Goal: Use online tool/utility: Utilize a website feature to perform a specific function

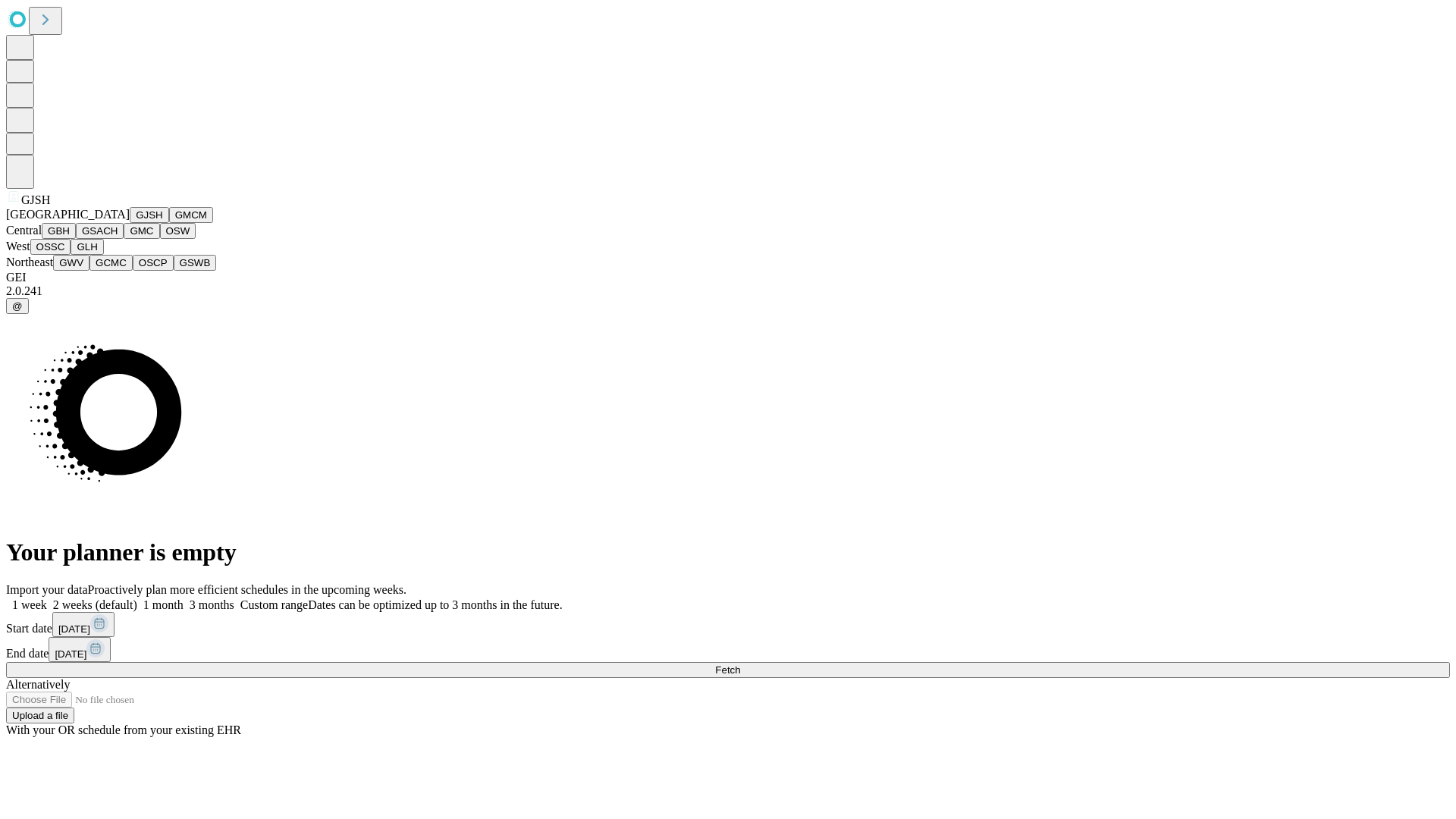
click at [130, 223] on button "GJSH" at bounding box center [150, 215] width 40 height 16
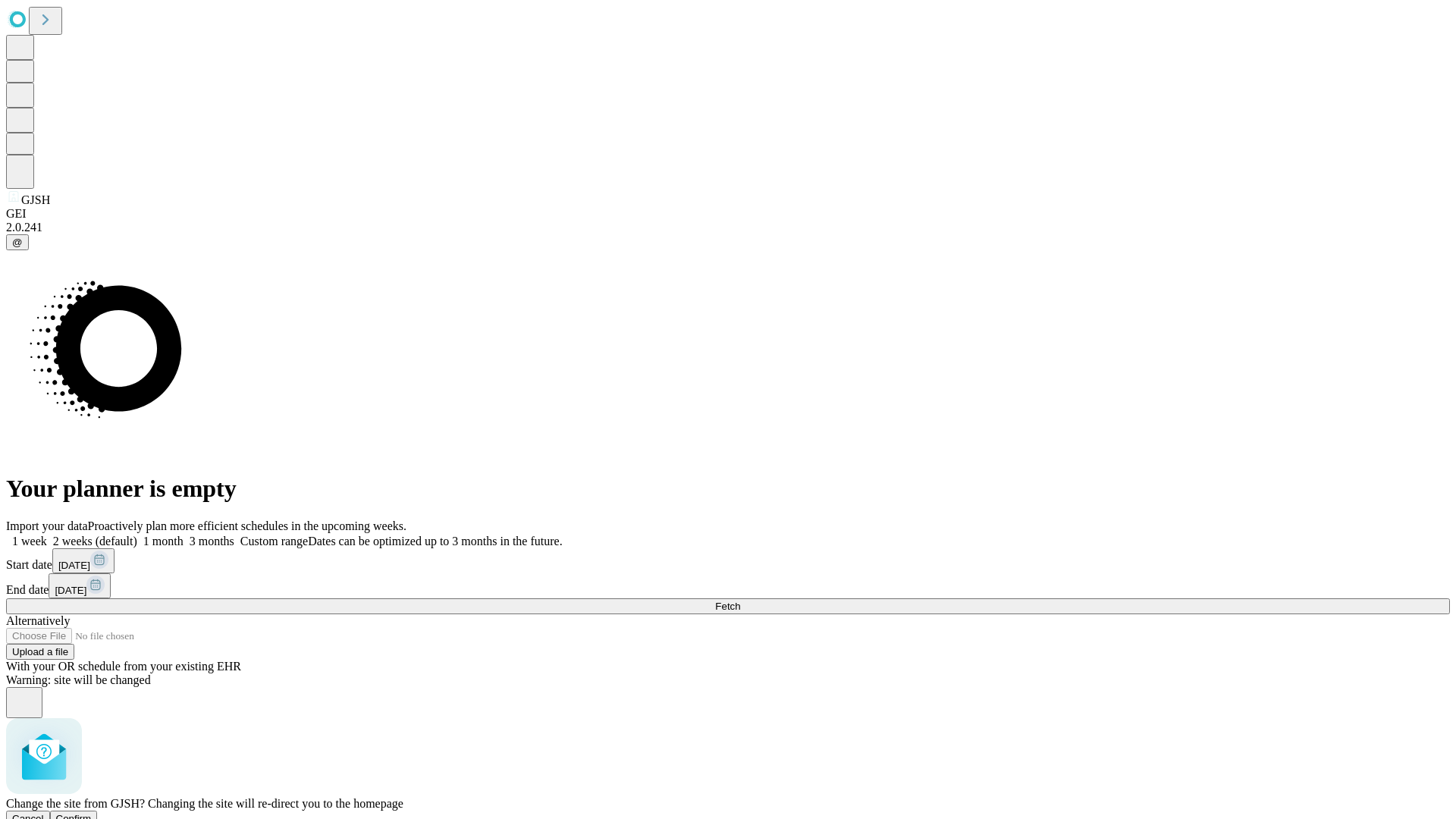
click at [92, 813] on span "Confirm" at bounding box center [73, 818] width 35 height 11
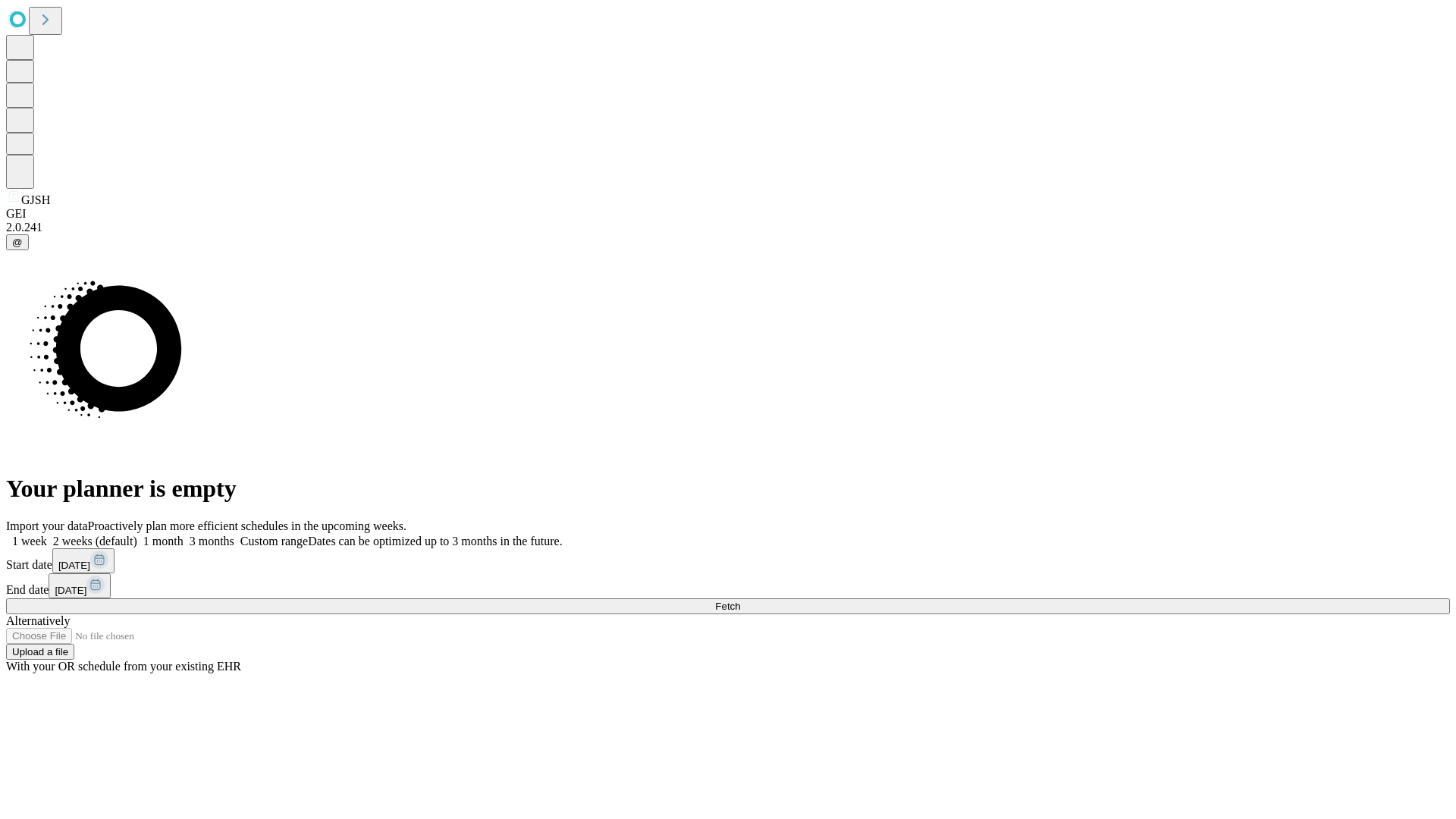
click at [184, 535] on label "1 month" at bounding box center [161, 541] width 46 height 13
click at [740, 601] on span "Fetch" at bounding box center [727, 606] width 25 height 11
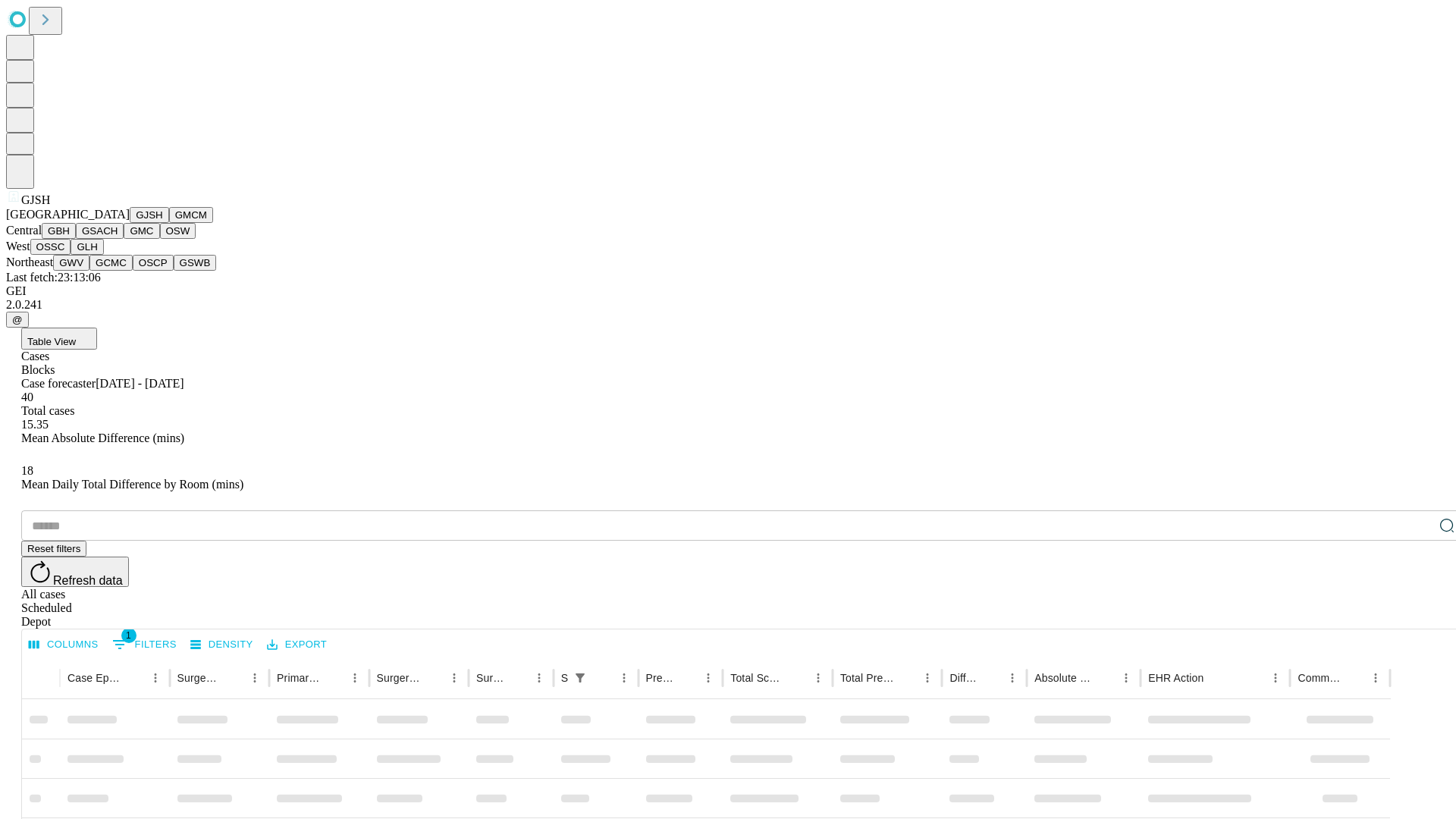
click at [169, 223] on button "GMCM" at bounding box center [191, 215] width 44 height 16
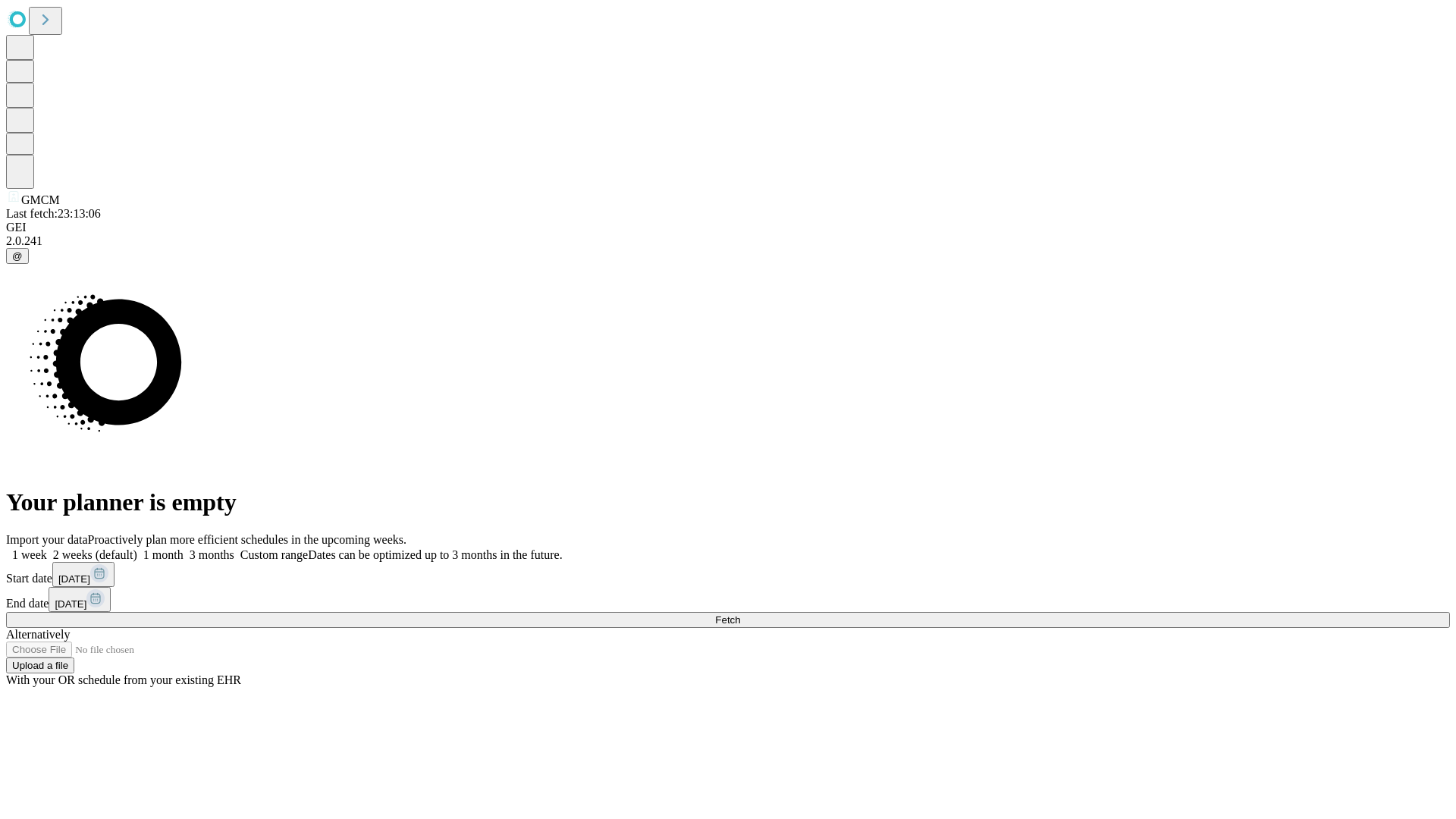
click at [184, 548] on label "1 month" at bounding box center [161, 554] width 46 height 13
click at [740, 614] on span "Fetch" at bounding box center [727, 620] width 25 height 11
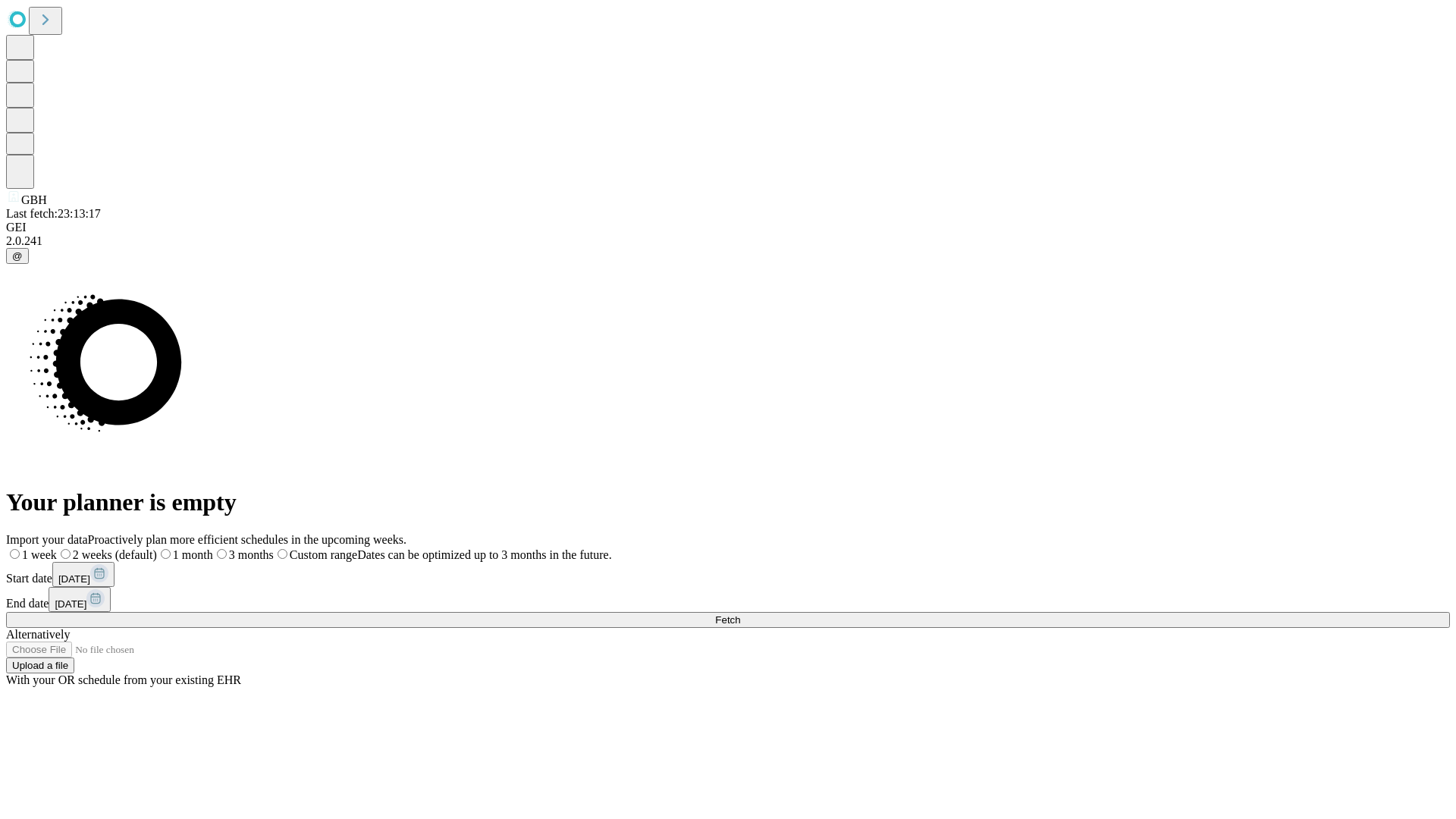
click at [740, 614] on span "Fetch" at bounding box center [727, 620] width 25 height 11
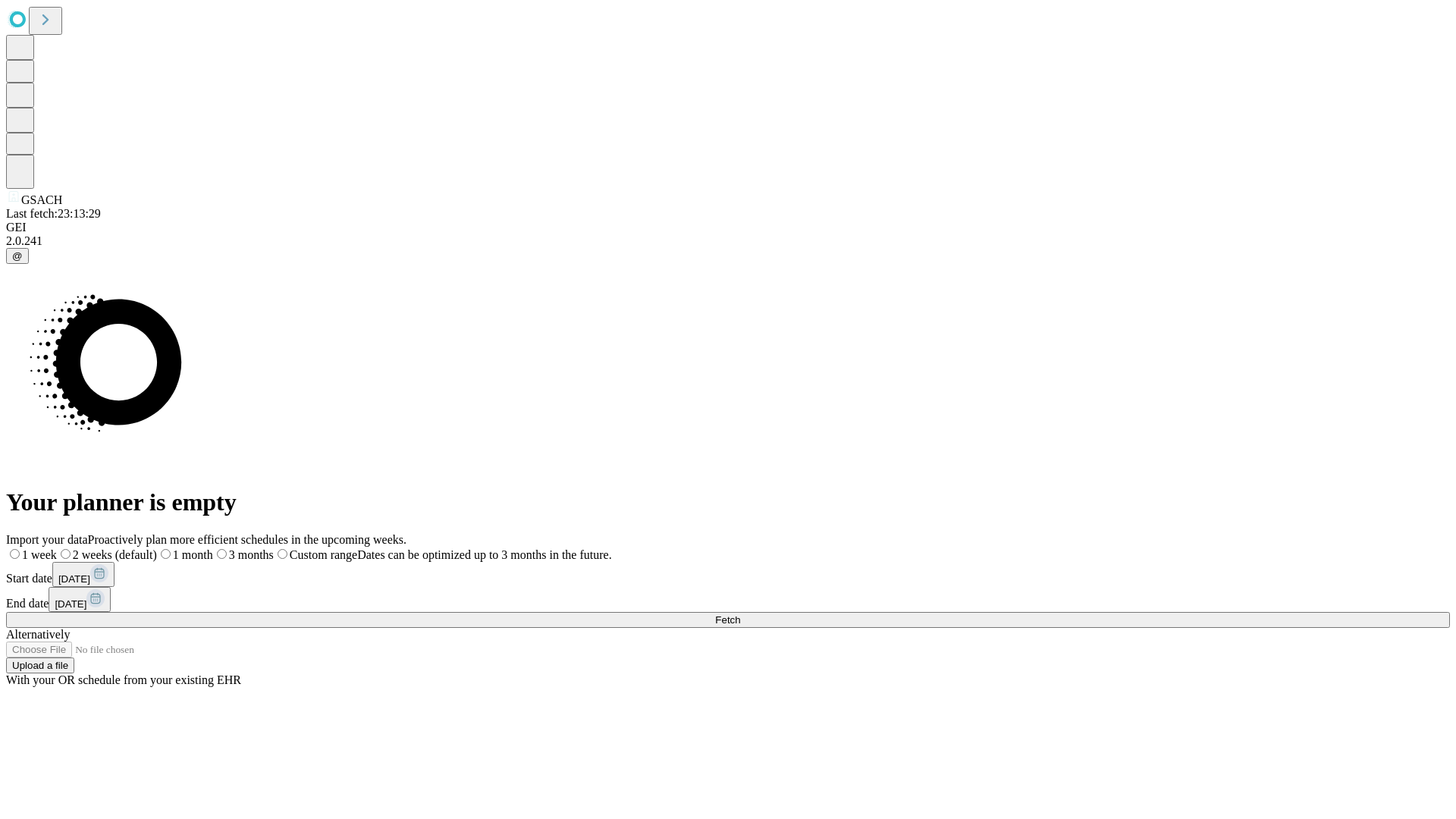
click at [213, 548] on label "1 month" at bounding box center [185, 554] width 56 height 13
click at [740, 614] on span "Fetch" at bounding box center [727, 620] width 25 height 11
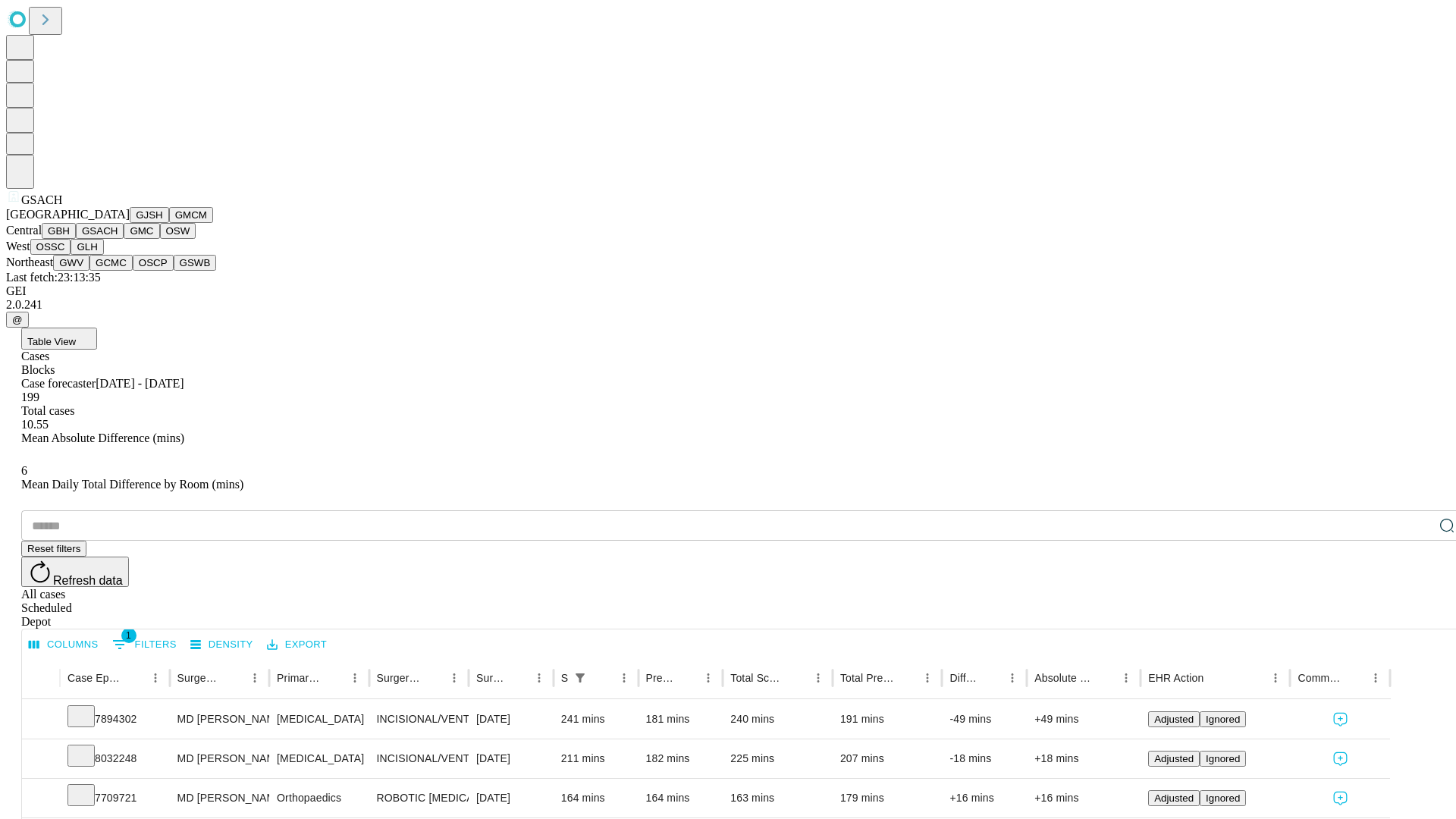
click at [124, 239] on button "GMC" at bounding box center [141, 230] width 35 height 16
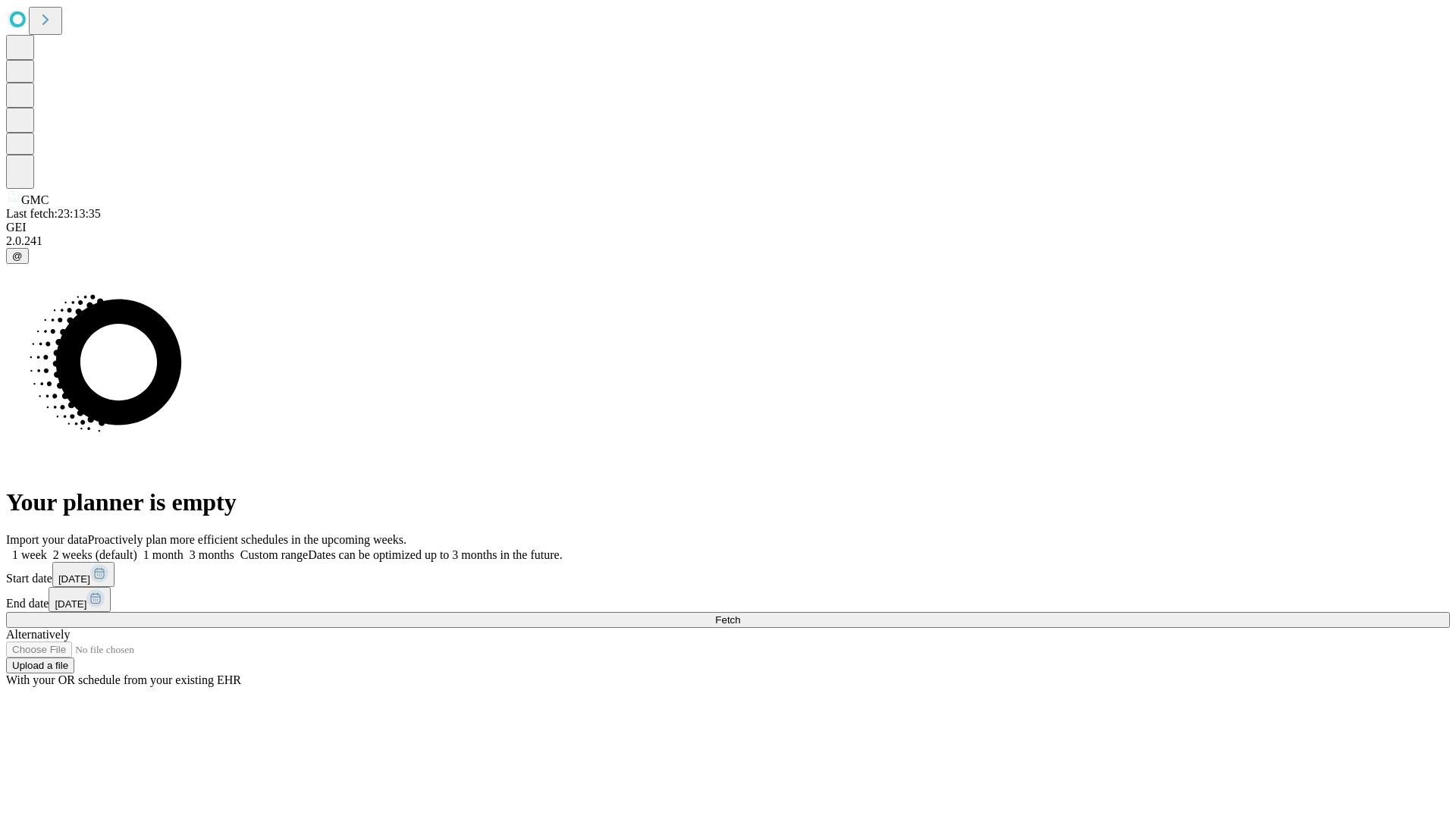
click at [184, 548] on label "1 month" at bounding box center [161, 554] width 46 height 13
click at [740, 614] on span "Fetch" at bounding box center [727, 620] width 25 height 11
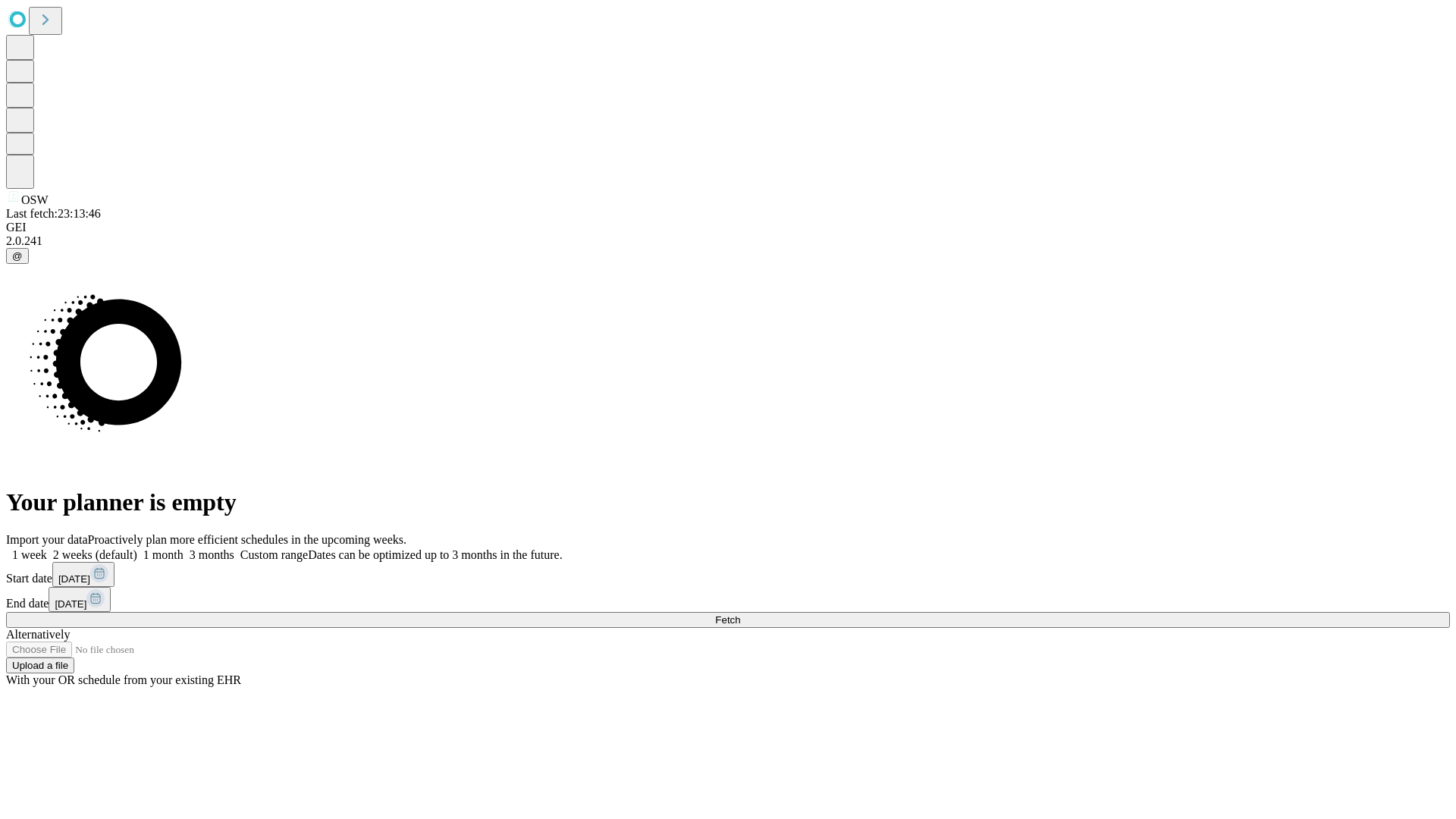
click at [184, 548] on label "1 month" at bounding box center [161, 554] width 46 height 13
click at [740, 614] on span "Fetch" at bounding box center [727, 620] width 25 height 11
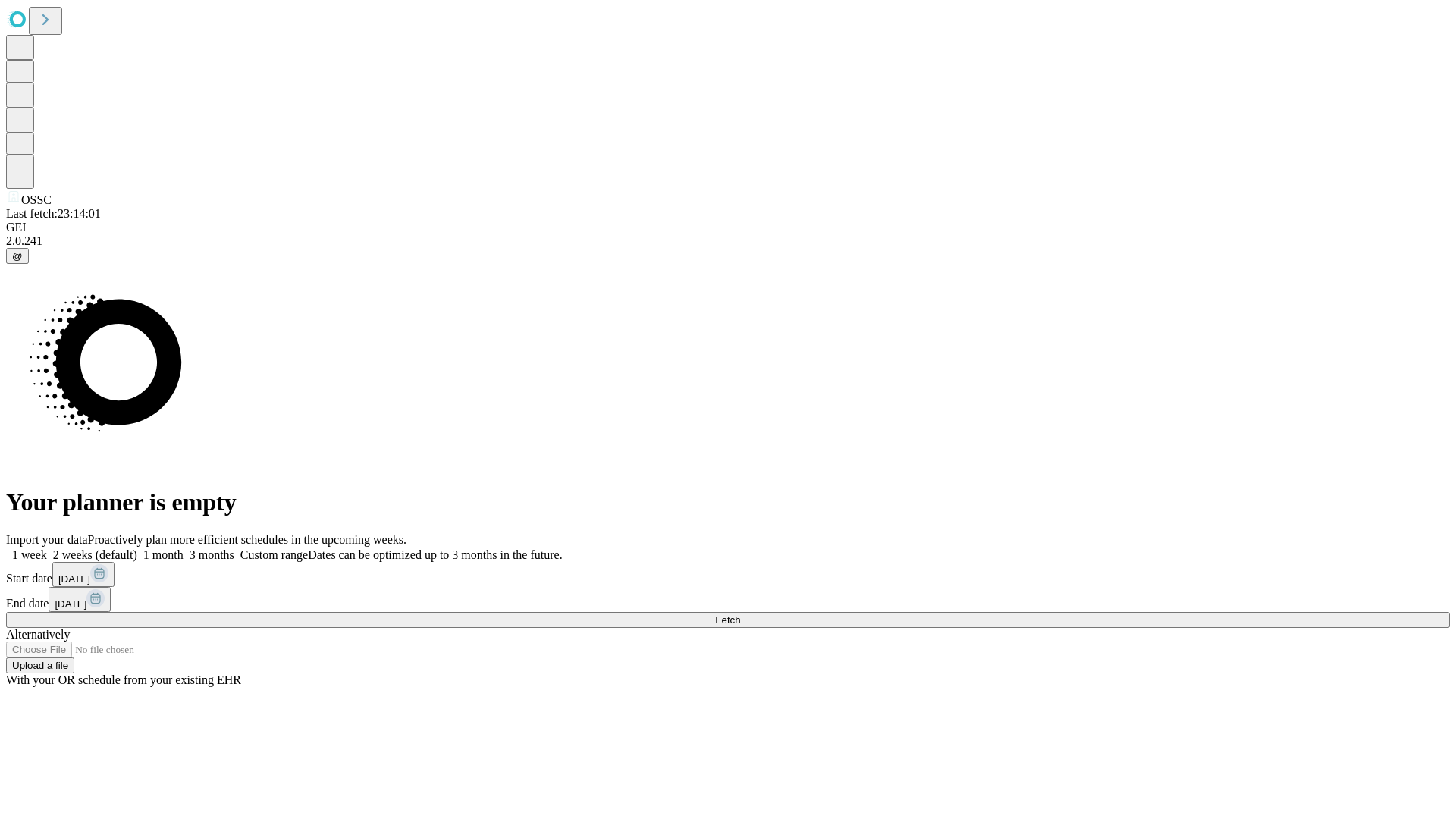
click at [184, 548] on label "1 month" at bounding box center [161, 554] width 46 height 13
click at [740, 614] on span "Fetch" at bounding box center [727, 620] width 25 height 11
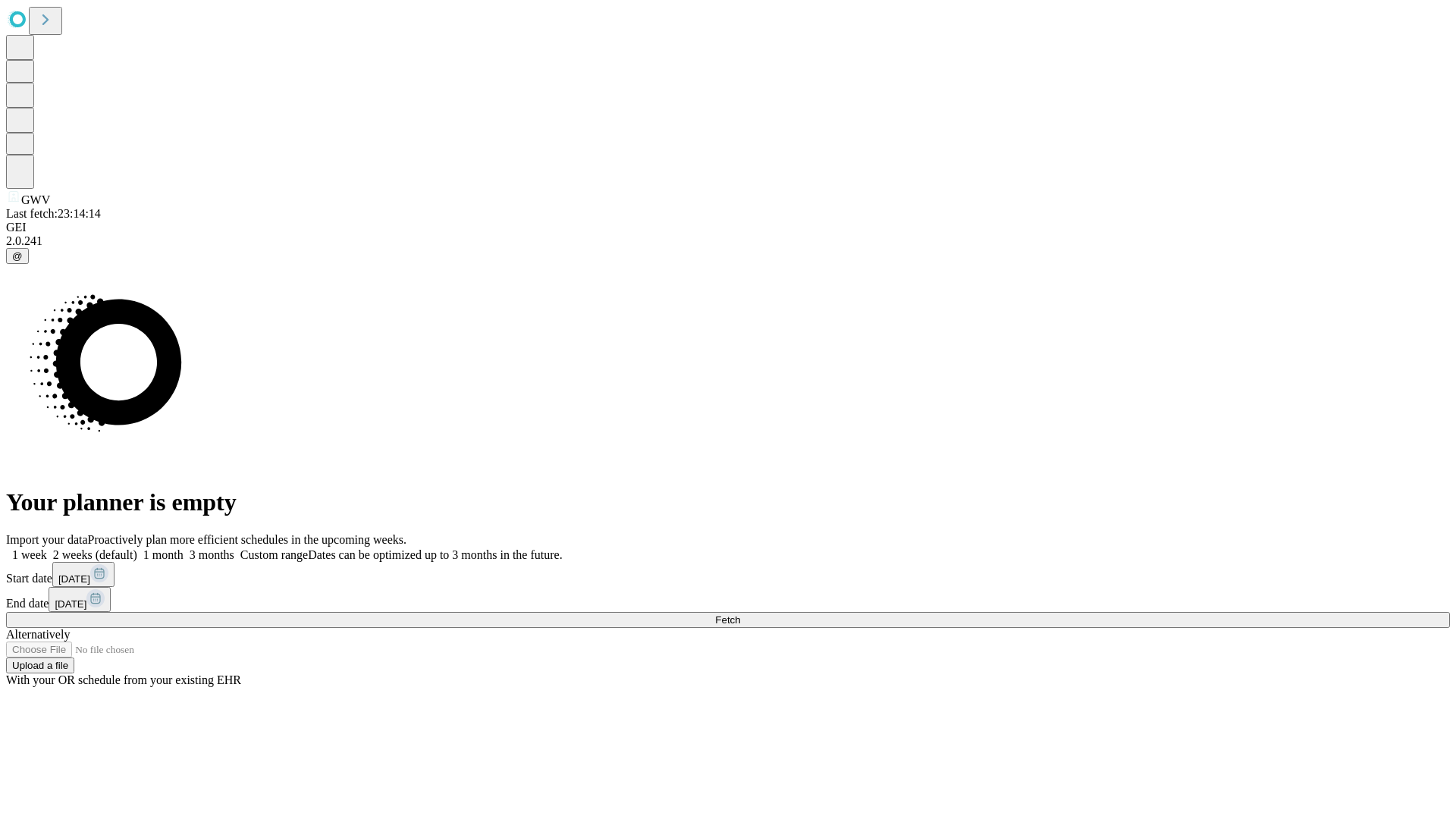
click at [184, 548] on label "1 month" at bounding box center [161, 554] width 46 height 13
click at [740, 614] on span "Fetch" at bounding box center [727, 620] width 25 height 11
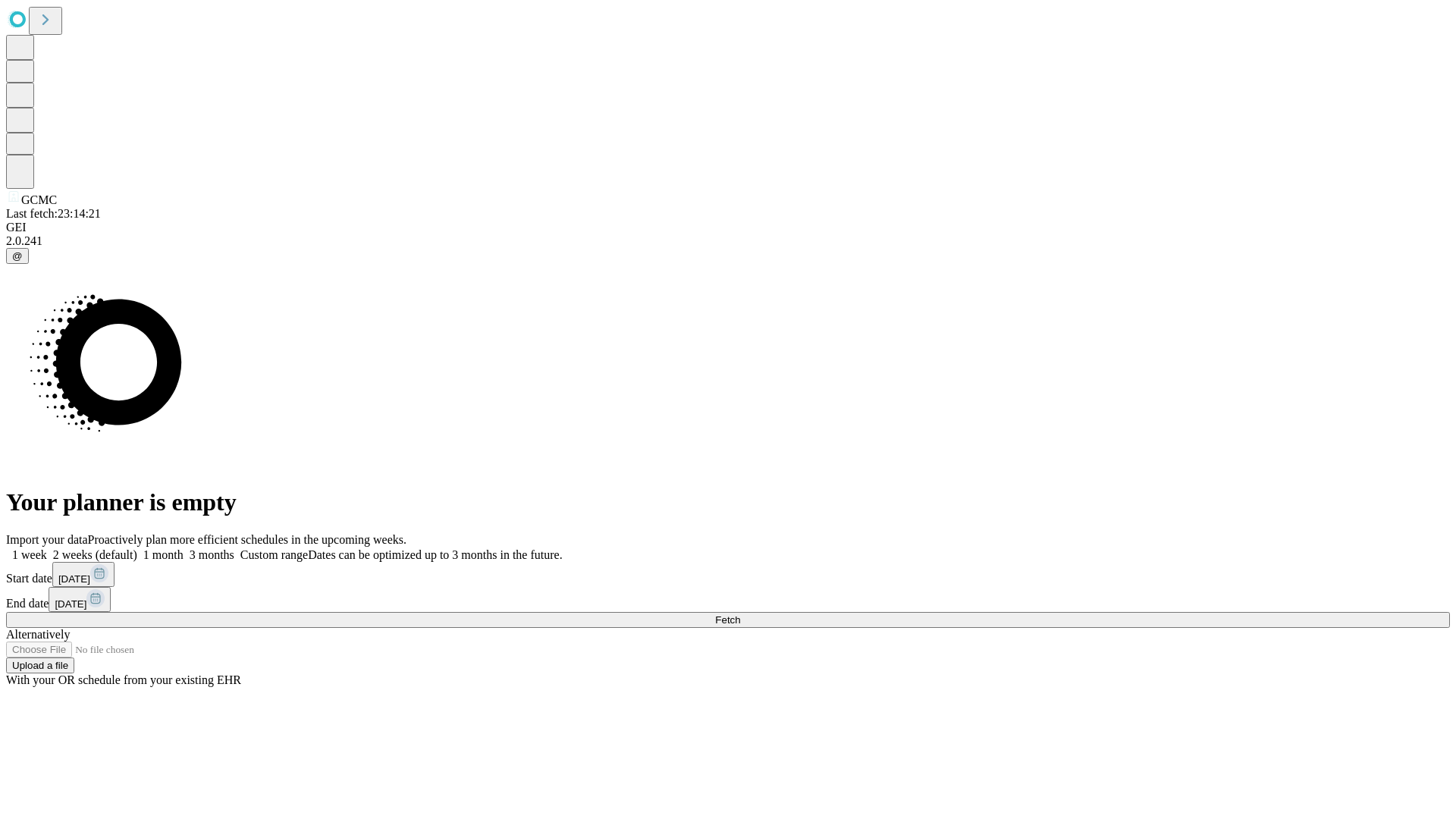
click at [184, 548] on label "1 month" at bounding box center [161, 554] width 46 height 13
click at [740, 614] on span "Fetch" at bounding box center [727, 620] width 25 height 11
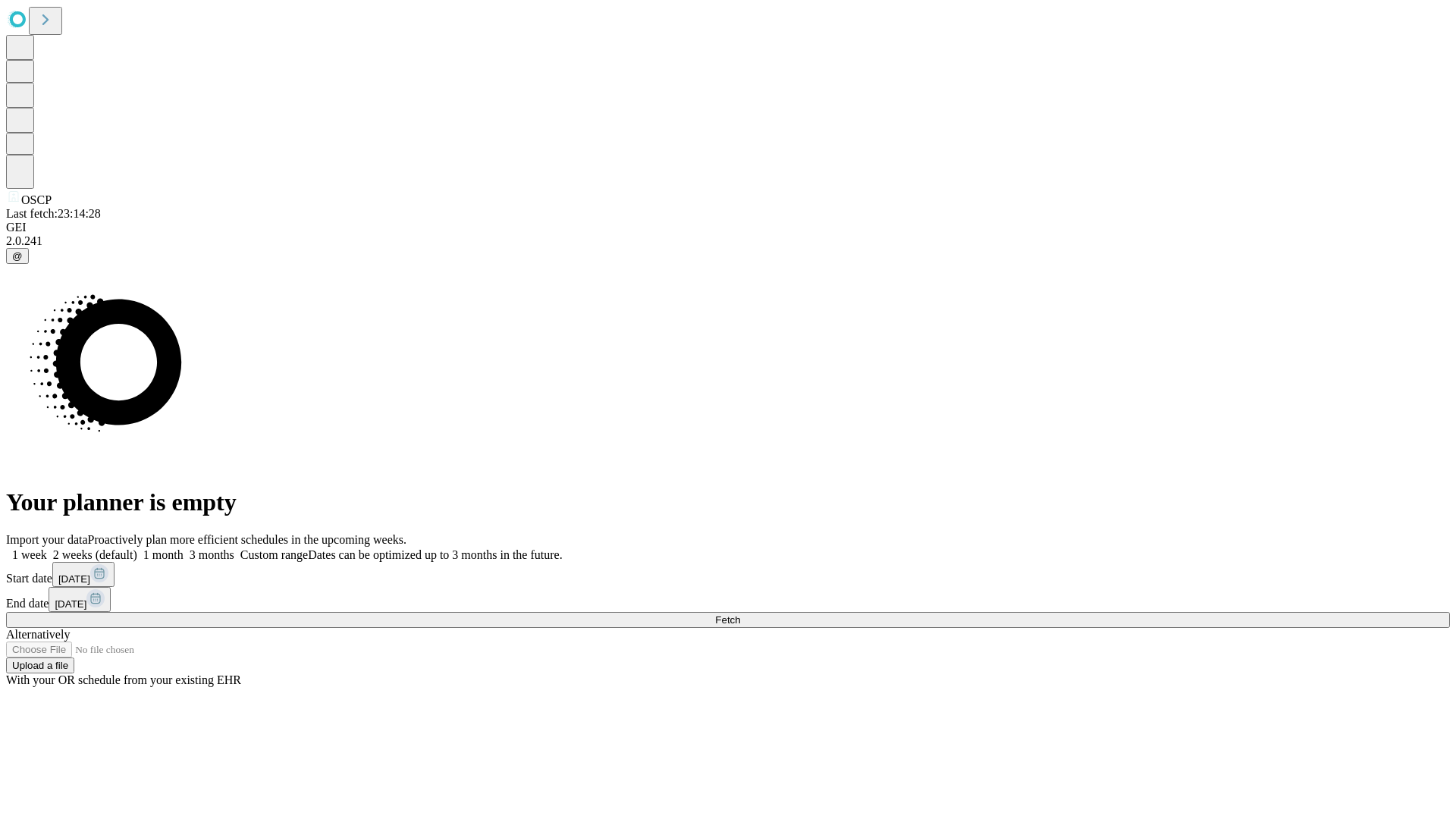
click at [740, 614] on span "Fetch" at bounding box center [727, 620] width 25 height 11
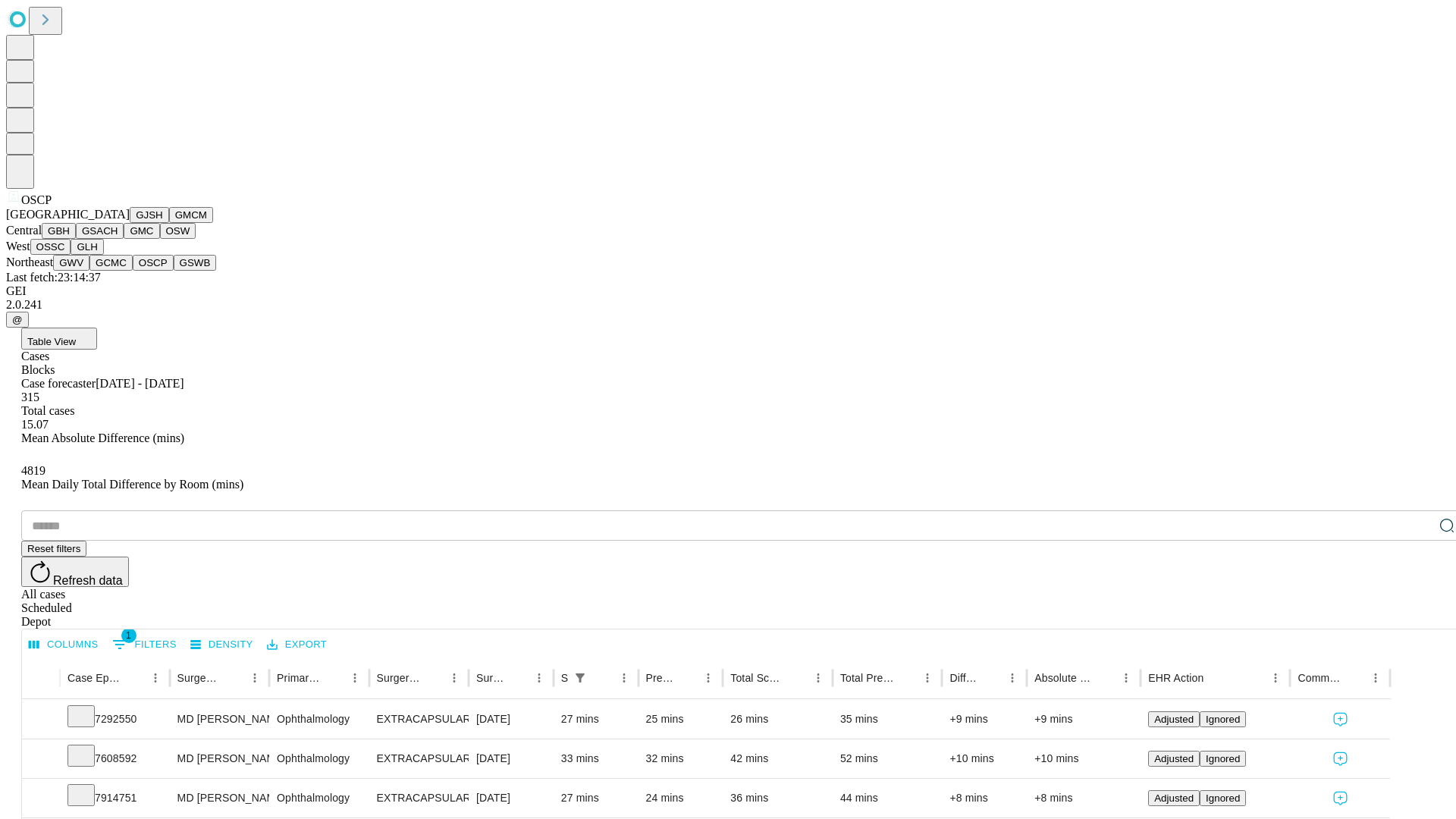
click at [174, 271] on button "GSWB" at bounding box center [195, 262] width 43 height 16
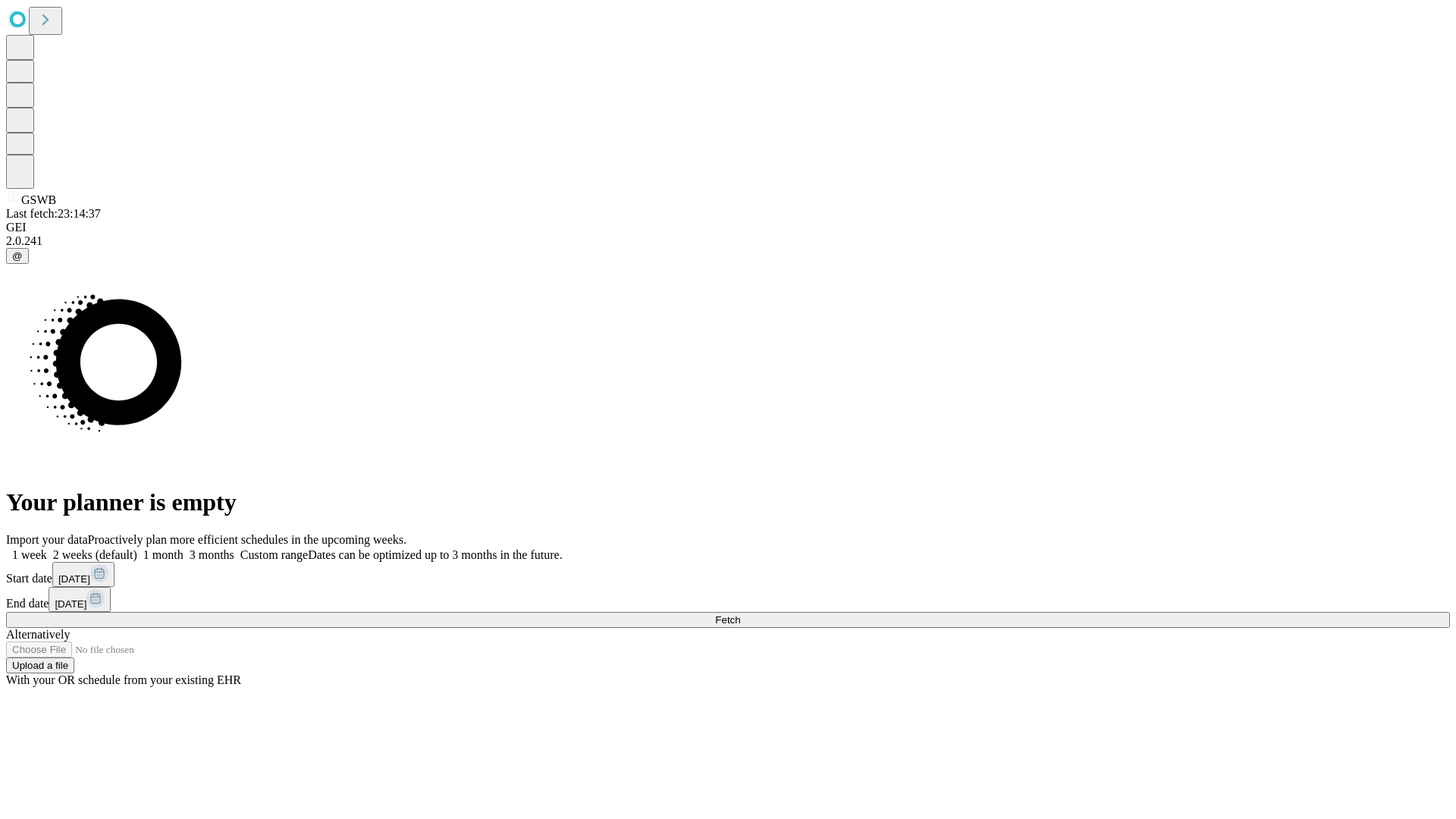
click at [184, 548] on label "1 month" at bounding box center [161, 554] width 46 height 13
click at [740, 614] on span "Fetch" at bounding box center [727, 620] width 25 height 11
